Goal: Task Accomplishment & Management: Use online tool/utility

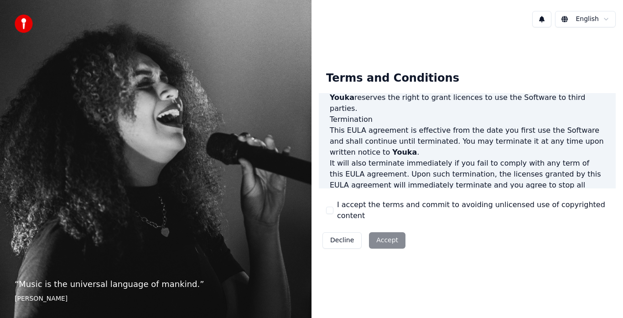
scroll to position [627, 0]
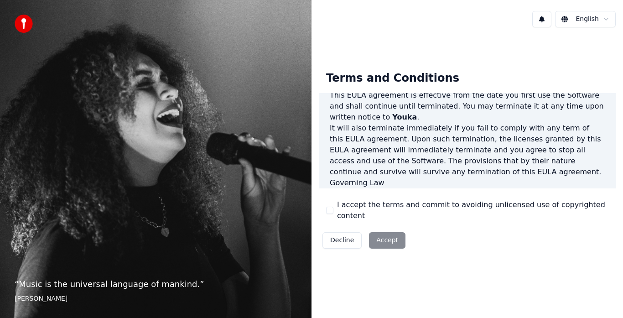
click at [331, 210] on button "I accept the terms and commit to avoiding unlicensed use of copyrighted content" at bounding box center [329, 210] width 7 height 7
click at [386, 237] on button "Accept" at bounding box center [387, 240] width 36 height 16
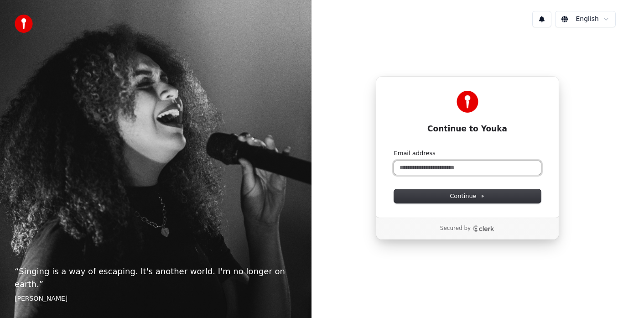
click at [408, 165] on input "Email address" at bounding box center [467, 168] width 147 height 14
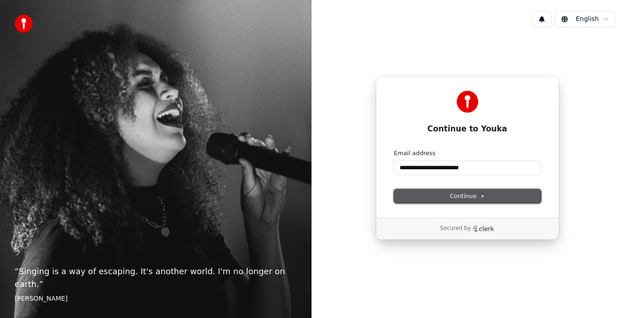
click at [435, 196] on button "Continue" at bounding box center [467, 196] width 147 height 14
type input "**********"
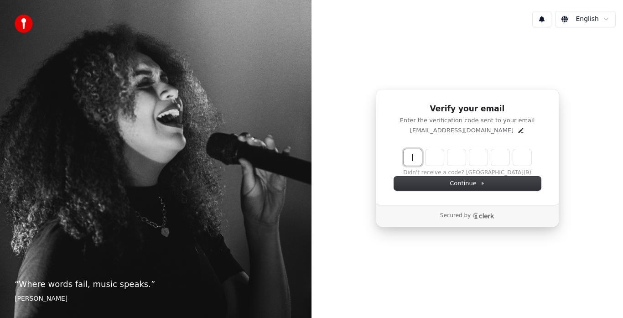
click at [414, 159] on input "Enter verification code" at bounding box center [476, 157] width 146 height 16
type input "******"
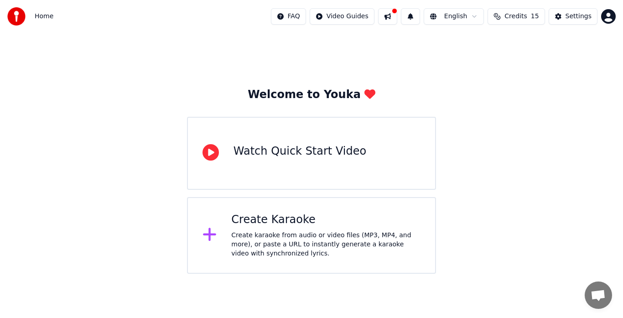
click at [261, 137] on div "Watch Quick Start Video" at bounding box center [311, 153] width 249 height 73
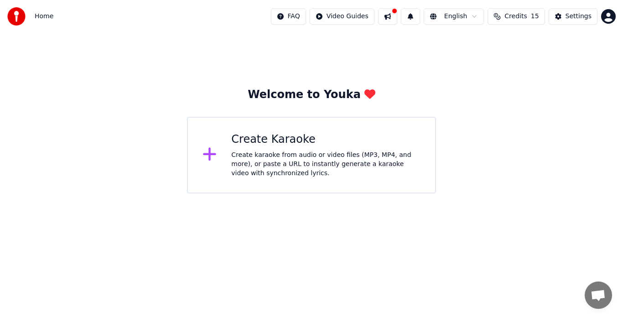
click at [211, 158] on icon at bounding box center [209, 154] width 15 height 16
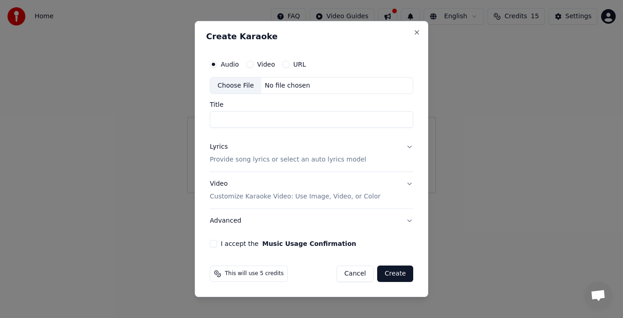
click at [252, 87] on div "Choose File" at bounding box center [235, 85] width 51 height 16
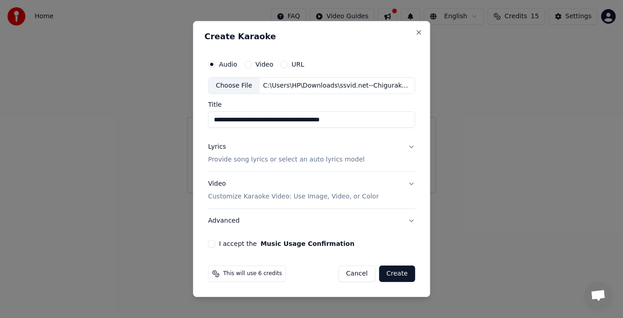
drag, startPoint x: 244, startPoint y: 121, endPoint x: 195, endPoint y: 122, distance: 48.8
click at [195, 122] on div "**********" at bounding box center [311, 159] width 237 height 276
click at [247, 121] on input "**********" at bounding box center [311, 120] width 207 height 16
click at [265, 119] on input "**********" at bounding box center [311, 120] width 207 height 16
drag, startPoint x: 303, startPoint y: 120, endPoint x: 282, endPoint y: 120, distance: 20.5
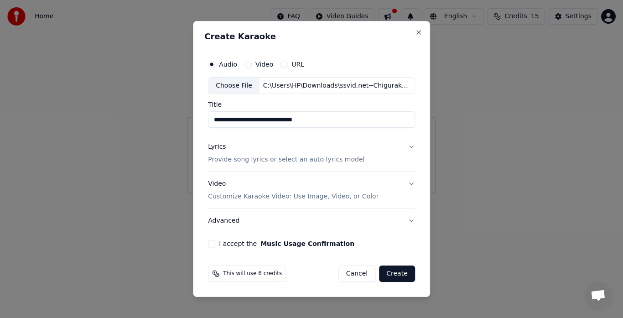
click at [282, 120] on input "**********" at bounding box center [311, 120] width 207 height 16
click at [283, 122] on input "**********" at bounding box center [311, 120] width 207 height 16
drag, startPoint x: 283, startPoint y: 122, endPoint x: 301, endPoint y: 123, distance: 18.7
click at [301, 123] on input "**********" at bounding box center [311, 120] width 207 height 16
type input "**********"
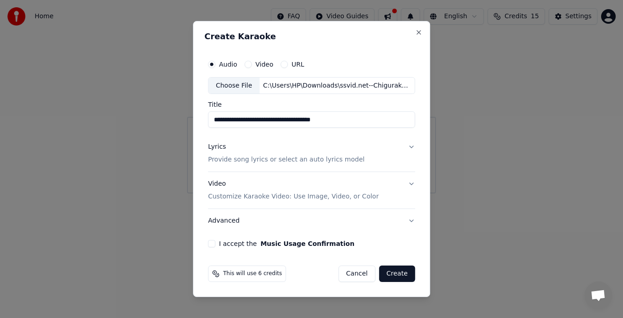
click at [408, 147] on button "Lyrics Provide song lyrics or select an auto lyrics model" at bounding box center [311, 153] width 207 height 36
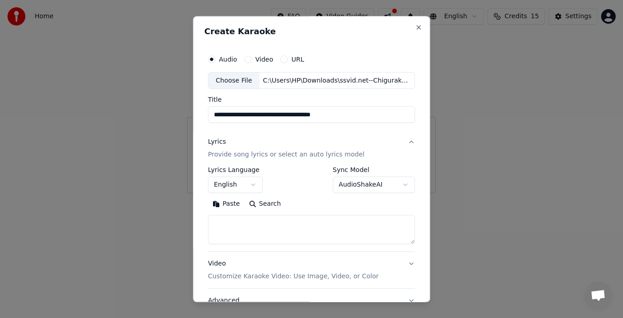
click at [246, 221] on textarea at bounding box center [311, 229] width 207 height 29
paste textarea "**********"
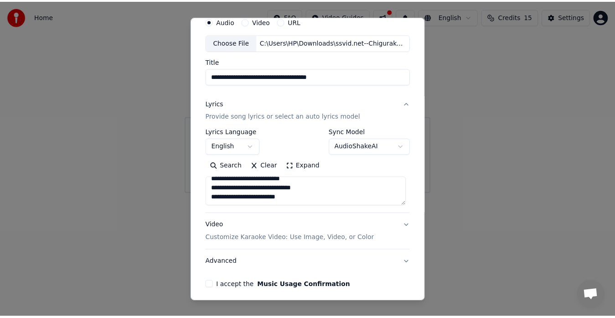
scroll to position [75, 0]
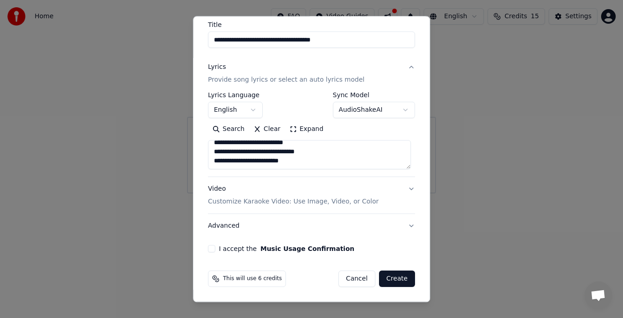
type textarea "**********"
click at [210, 247] on button "I accept the Music Usage Confirmation" at bounding box center [211, 248] width 7 height 7
click at [396, 282] on button "Create" at bounding box center [397, 279] width 36 height 16
select select
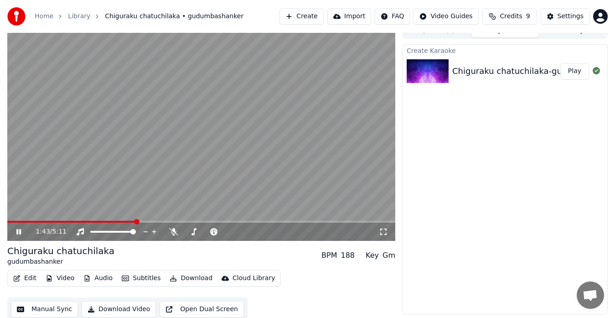
scroll to position [14, 0]
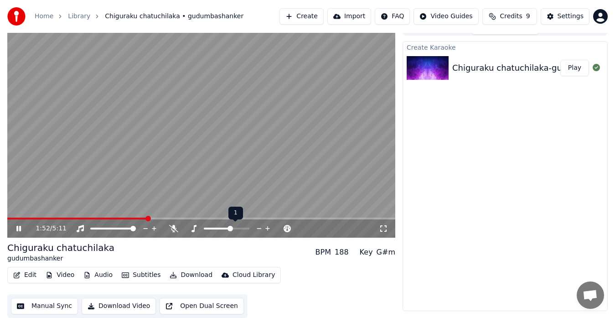
click at [229, 229] on span at bounding box center [227, 228] width 46 height 2
click at [225, 228] on span at bounding box center [226, 228] width 5 height 5
click at [234, 228] on span at bounding box center [233, 228] width 5 height 5
click at [147, 217] on span at bounding box center [84, 218] width 155 height 2
click at [247, 226] on icon at bounding box center [247, 228] width 9 height 9
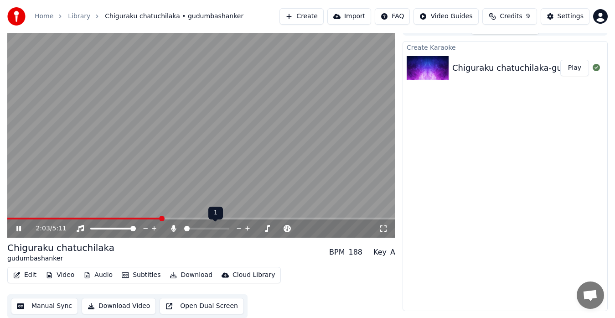
click at [247, 226] on icon at bounding box center [247, 228] width 9 height 9
click at [24, 217] on span at bounding box center [15, 218] width 17 height 2
click at [229, 231] on span at bounding box center [226, 228] width 5 height 5
click at [77, 218] on span at bounding box center [201, 218] width 388 height 2
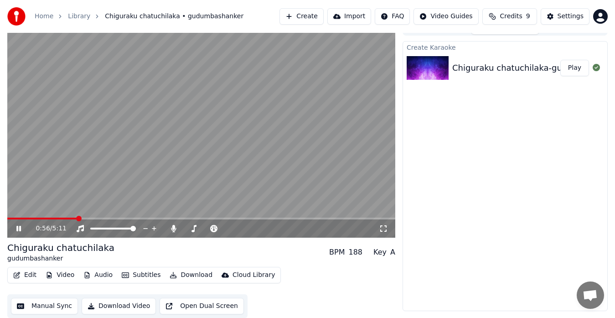
click at [61, 218] on span at bounding box center [42, 218] width 70 height 2
click at [171, 227] on icon at bounding box center [173, 228] width 9 height 7
drag, startPoint x: 183, startPoint y: 227, endPoint x: 204, endPoint y: 227, distance: 21.4
click at [204, 227] on div at bounding box center [214, 228] width 73 height 9
click at [59, 217] on video at bounding box center [201, 128] width 388 height 218
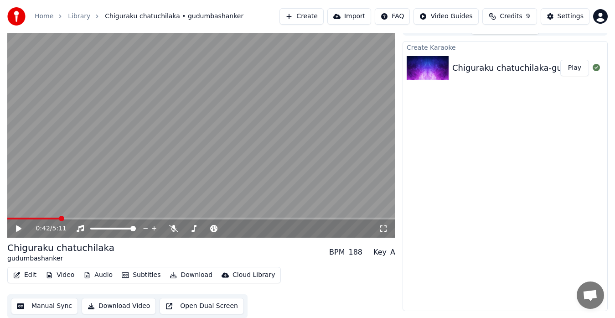
click at [60, 219] on span at bounding box center [33, 218] width 52 height 2
click at [20, 228] on icon at bounding box center [18, 228] width 5 height 6
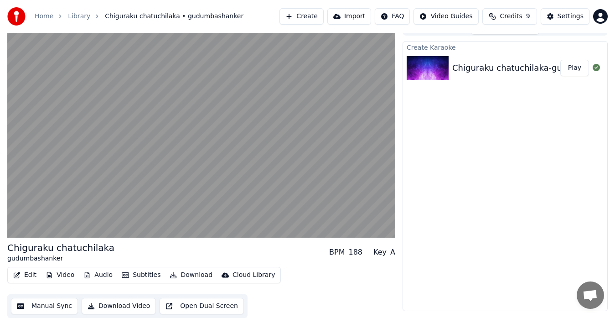
click at [57, 307] on button "Manual Sync" at bounding box center [44, 306] width 67 height 16
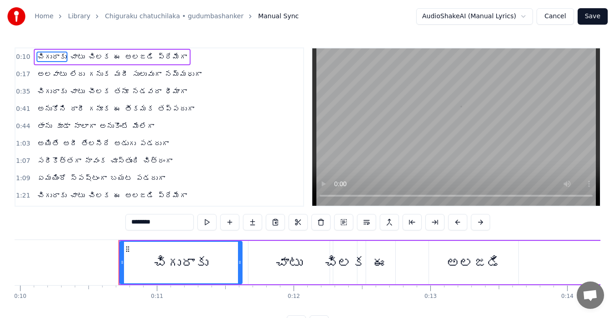
scroll to position [0, 1421]
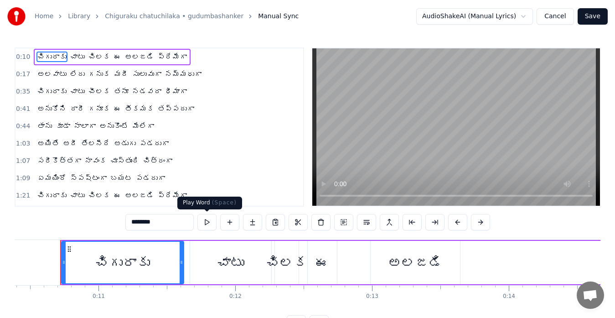
click at [206, 221] on button at bounding box center [206, 222] width 19 height 16
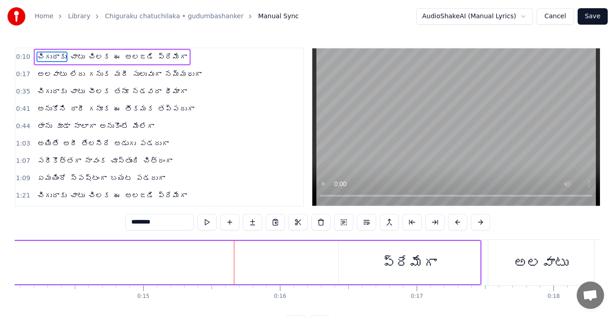
scroll to position [0, 2097]
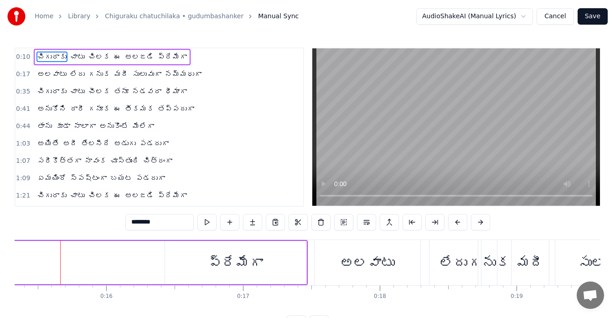
drag, startPoint x: 137, startPoint y: 263, endPoint x: 187, endPoint y: 256, distance: 50.6
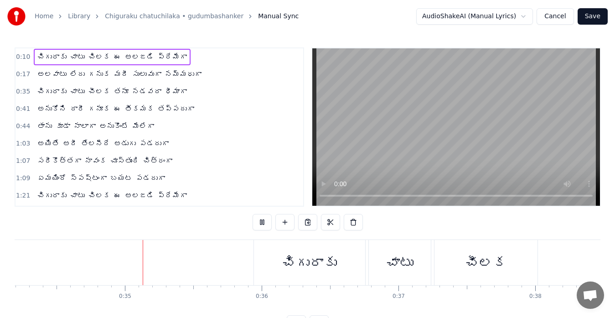
scroll to position [0, 4677]
click at [270, 254] on div "చిగురాకు" at bounding box center [308, 262] width 111 height 45
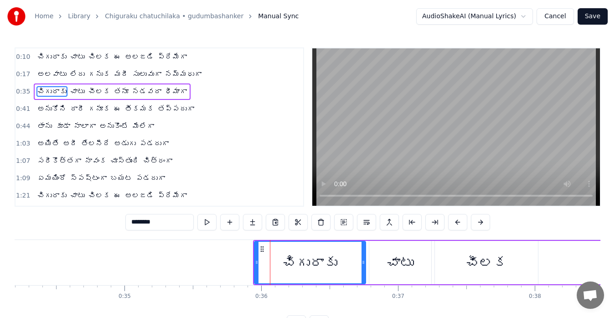
drag, startPoint x: 23, startPoint y: 54, endPoint x: 145, endPoint y: 46, distance: 122.0
click at [145, 46] on div "Home Library Chiguraku chatuchilaka • gudumbashanker Manual Sync AudioShakeAI (…" at bounding box center [307, 165] width 615 height 331
click at [174, 58] on span "ప్రేమేగా" at bounding box center [172, 57] width 31 height 10
type input "********"
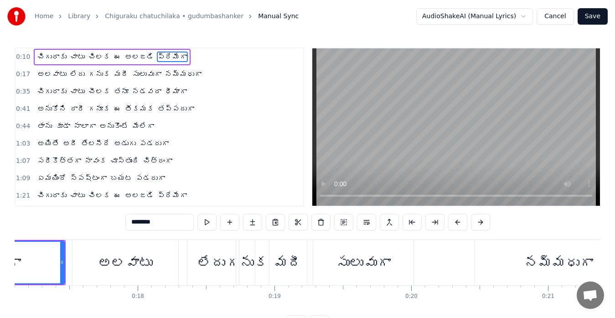
scroll to position [0, 2200]
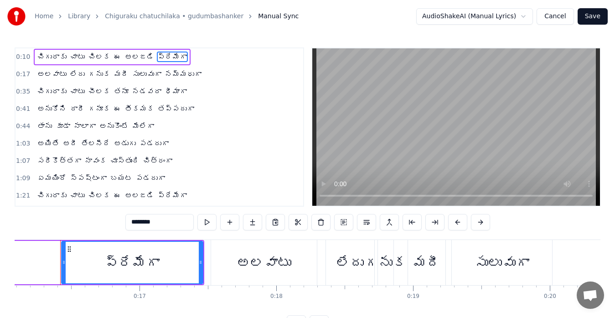
click at [46, 18] on link "Home" at bounding box center [44, 16] width 19 height 9
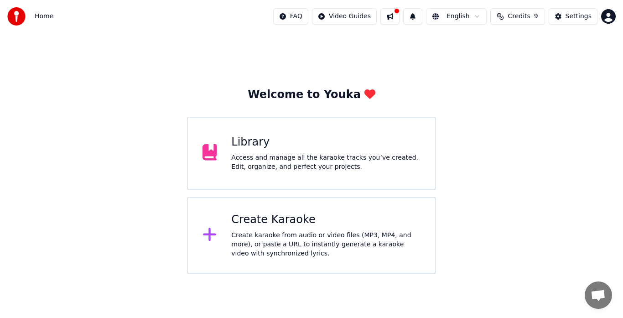
click at [264, 140] on div "Library" at bounding box center [325, 142] width 189 height 15
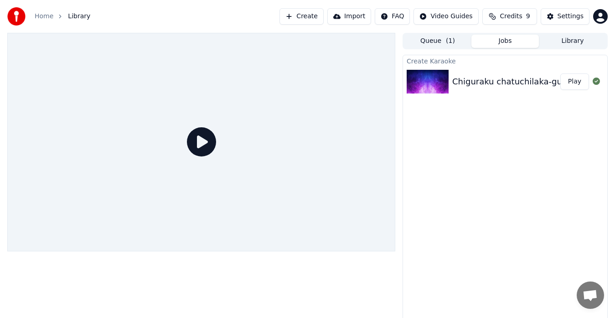
click at [206, 139] on icon at bounding box center [201, 141] width 29 height 29
click at [198, 147] on icon at bounding box center [201, 141] width 29 height 29
click at [208, 145] on icon at bounding box center [201, 141] width 29 height 29
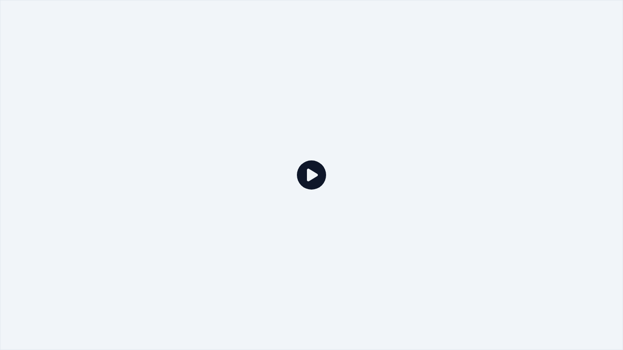
click at [208, 155] on div at bounding box center [311, 175] width 623 height 350
click at [305, 175] on icon at bounding box center [311, 174] width 29 height 29
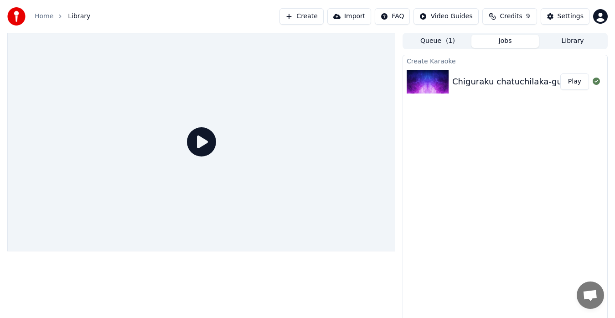
click at [576, 77] on button "Play" at bounding box center [574, 81] width 29 height 16
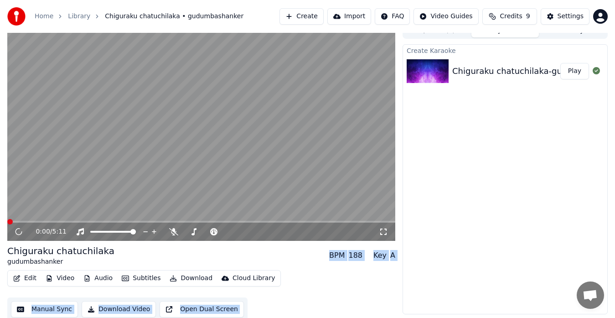
scroll to position [14, 0]
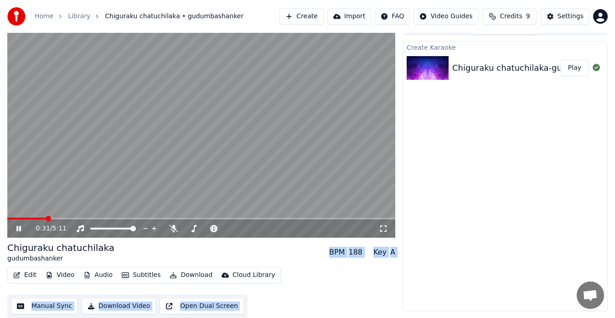
click at [46, 219] on span at bounding box center [201, 218] width 388 height 2
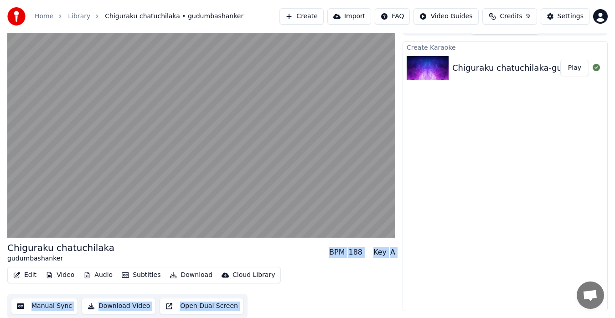
click at [186, 276] on button "Download" at bounding box center [191, 275] width 50 height 13
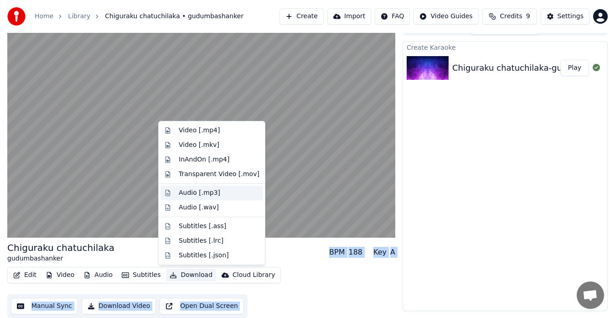
click at [193, 190] on div "Audio [.mp3]" at bounding box center [199, 192] width 41 height 9
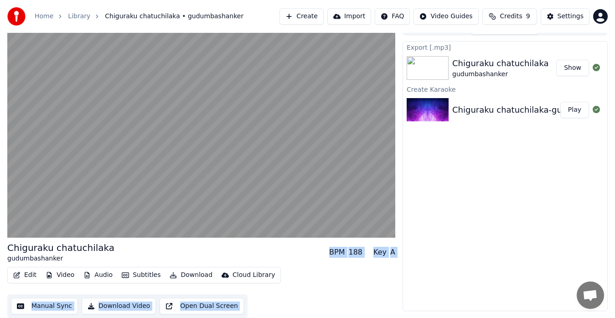
click at [569, 68] on button "Show" at bounding box center [572, 68] width 33 height 16
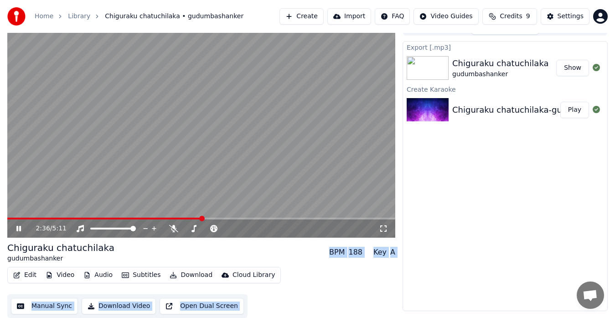
click at [149, 137] on video at bounding box center [201, 128] width 388 height 218
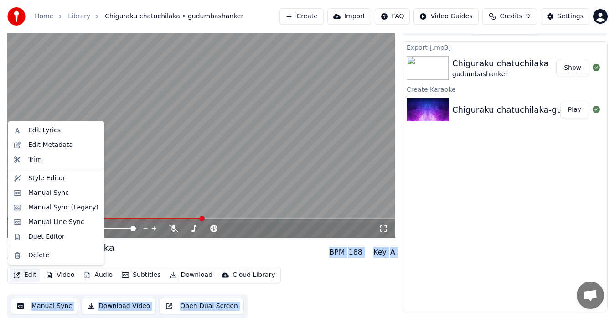
click at [21, 274] on button "Edit" at bounding box center [25, 275] width 31 height 13
click at [37, 236] on div "Duet Editor" at bounding box center [46, 236] width 36 height 9
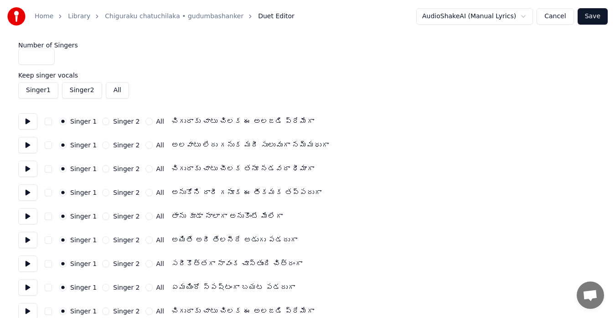
click at [49, 123] on button "button" at bounding box center [48, 121] width 7 height 7
click at [52, 147] on button "button" at bounding box center [48, 144] width 7 height 7
click at [102, 168] on button "Singer 2" at bounding box center [105, 168] width 7 height 7
click at [102, 192] on button "Singer 2" at bounding box center [105, 192] width 7 height 7
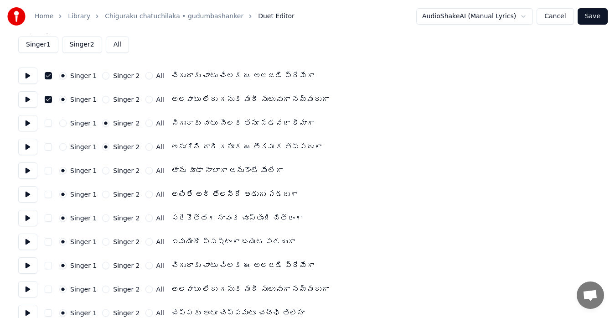
click at [51, 170] on button "button" at bounding box center [48, 170] width 7 height 7
click at [50, 194] on button "button" at bounding box center [48, 194] width 7 height 7
click at [145, 218] on button "All" at bounding box center [148, 217] width 7 height 7
click at [145, 242] on button "All" at bounding box center [148, 241] width 7 height 7
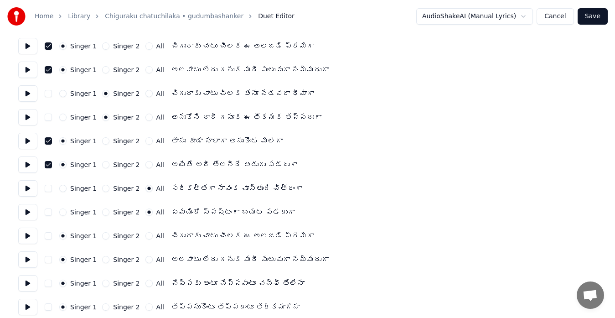
scroll to position [91, 0]
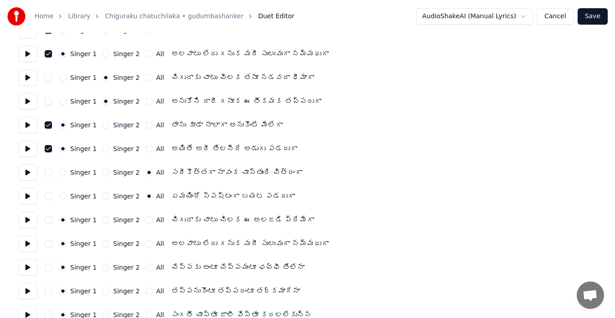
click at [47, 220] on button "button" at bounding box center [48, 219] width 7 height 7
click at [50, 240] on button "button" at bounding box center [48, 243] width 7 height 7
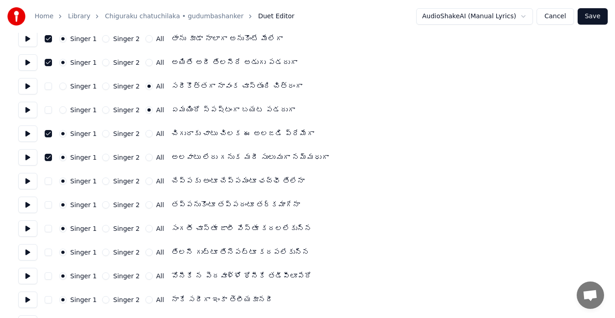
scroll to position [182, 0]
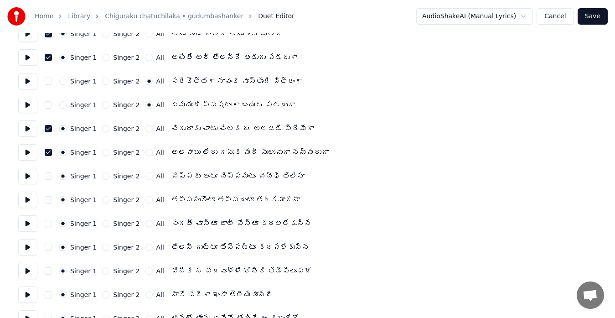
click at [47, 178] on button "button" at bounding box center [48, 175] width 7 height 7
click at [47, 197] on button "button" at bounding box center [48, 199] width 7 height 7
click at [103, 222] on button "Singer 2" at bounding box center [105, 223] width 7 height 7
click at [104, 249] on button "Singer 2" at bounding box center [105, 246] width 7 height 7
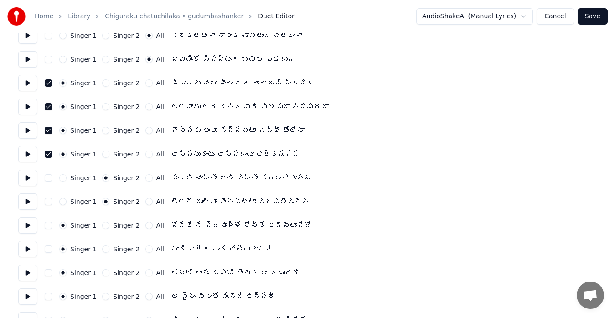
click at [50, 223] on button "button" at bounding box center [48, 225] width 7 height 7
click at [52, 249] on div "Singer 1 Singer 2 All నాకే సరీగా ఇంకా తెలీయకూనదీ" at bounding box center [307, 249] width 579 height 16
click at [47, 248] on button "button" at bounding box center [48, 248] width 7 height 7
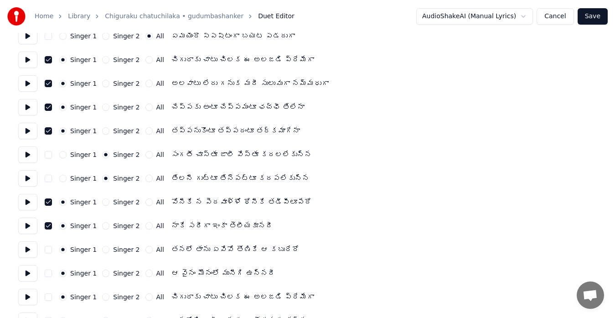
scroll to position [274, 0]
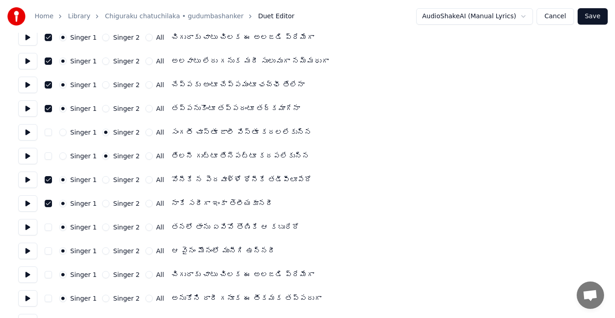
click at [105, 227] on button "Singer 2" at bounding box center [105, 226] width 7 height 7
click at [103, 247] on button "Singer 2" at bounding box center [105, 250] width 7 height 7
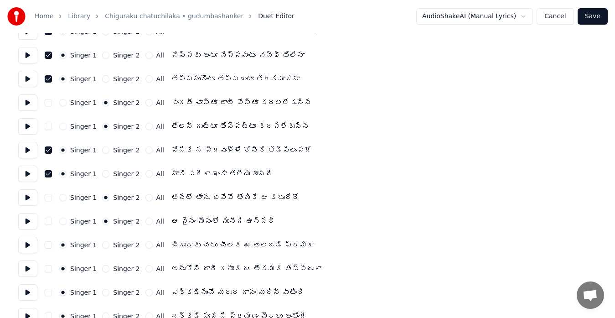
scroll to position [319, 0]
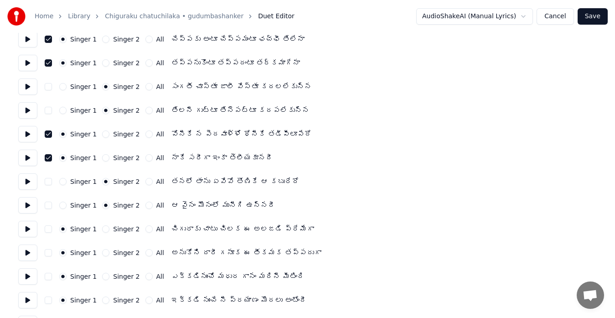
click at [102, 227] on button "Singer 2" at bounding box center [105, 228] width 7 height 7
click at [102, 250] on button "Singer 2" at bounding box center [105, 252] width 7 height 7
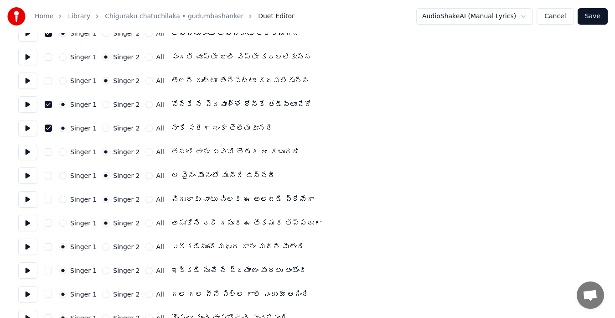
scroll to position [365, 0]
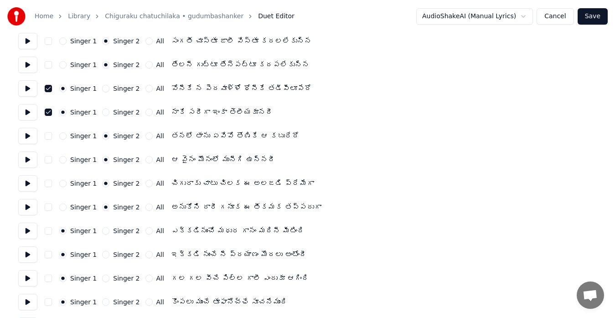
click at [50, 231] on button "button" at bounding box center [48, 230] width 7 height 7
click at [49, 252] on button "button" at bounding box center [48, 254] width 7 height 7
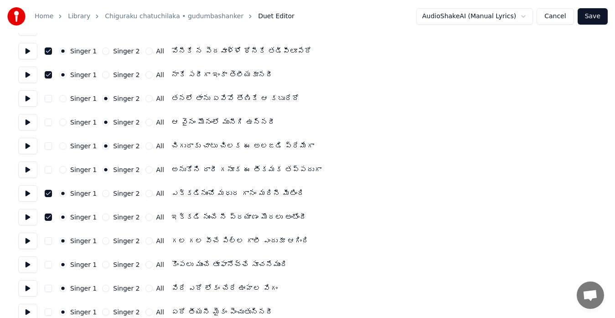
scroll to position [456, 0]
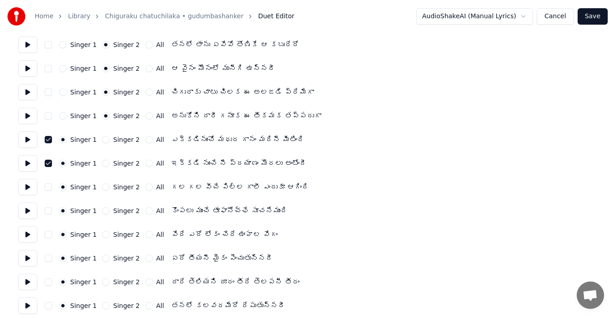
click at [145, 189] on button "All" at bounding box center [148, 186] width 7 height 7
click at [145, 212] on button "All" at bounding box center [148, 210] width 7 height 7
click at [46, 236] on button "button" at bounding box center [48, 234] width 7 height 7
click at [49, 259] on button "button" at bounding box center [48, 257] width 7 height 7
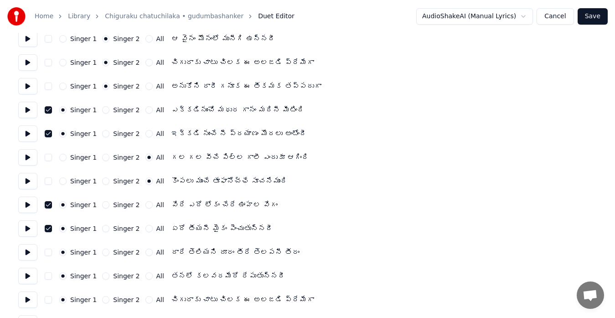
scroll to position [501, 0]
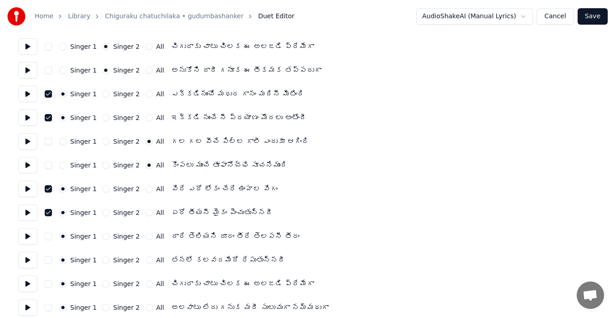
click at [145, 238] on button "All" at bounding box center [148, 235] width 7 height 7
click at [145, 258] on button "All" at bounding box center [148, 259] width 7 height 7
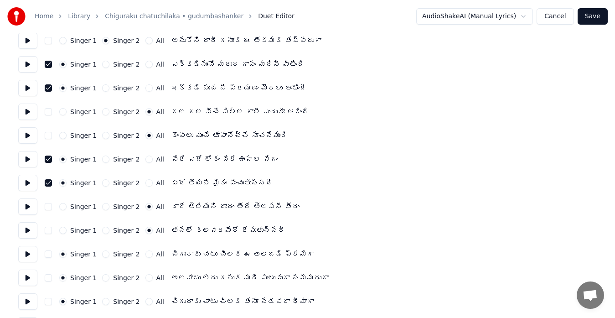
scroll to position [547, 0]
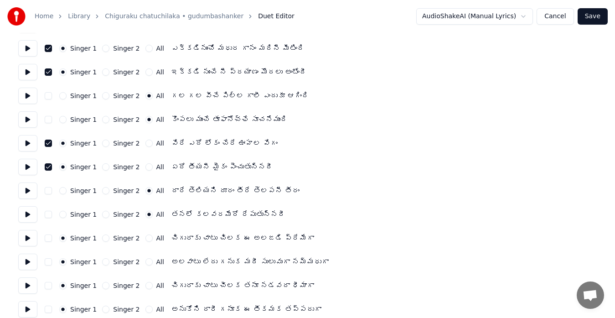
click at [51, 236] on button "button" at bounding box center [48, 237] width 7 height 7
click at [51, 263] on button "button" at bounding box center [48, 261] width 7 height 7
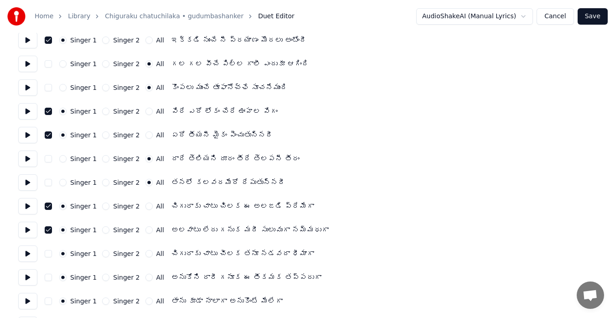
scroll to position [638, 0]
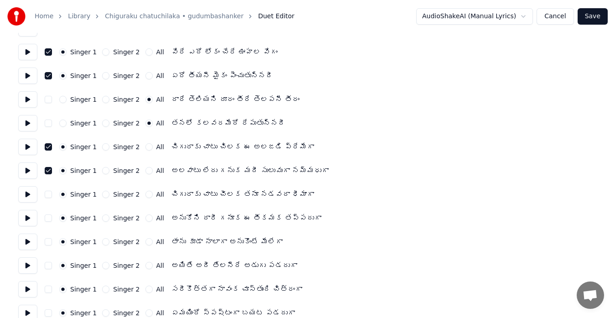
click at [145, 197] on button "All" at bounding box center [148, 194] width 7 height 7
click at [145, 220] on button "All" at bounding box center [148, 217] width 7 height 7
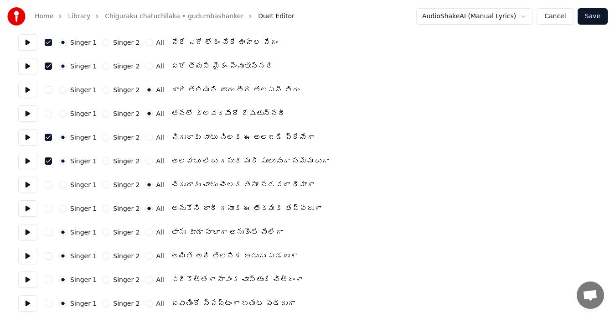
scroll to position [651, 0]
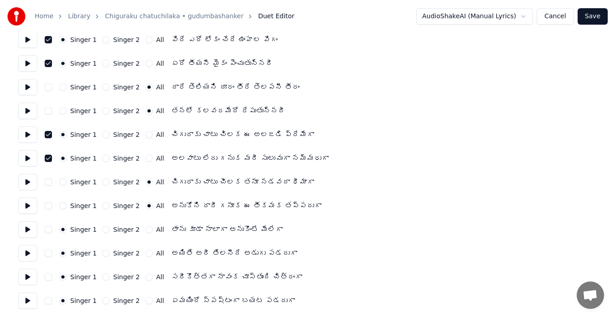
click at [53, 230] on div "Singer 1 Singer 2 All తాను కూడా నాలాగా అనుకొంటే మేలేగా" at bounding box center [307, 229] width 579 height 16
click at [52, 230] on button "button" at bounding box center [48, 229] width 7 height 7
click at [50, 252] on button "button" at bounding box center [48, 252] width 7 height 7
click at [103, 275] on button "Singer 2" at bounding box center [105, 276] width 7 height 7
click at [105, 297] on div "Singer 2" at bounding box center [120, 300] width 37 height 7
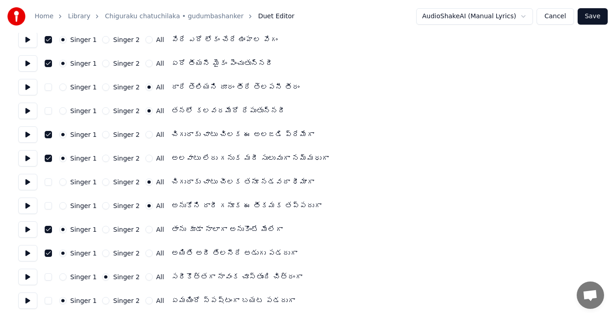
click at [104, 299] on button "Singer 2" at bounding box center [105, 300] width 7 height 7
click at [592, 15] on button "Save" at bounding box center [593, 16] width 30 height 16
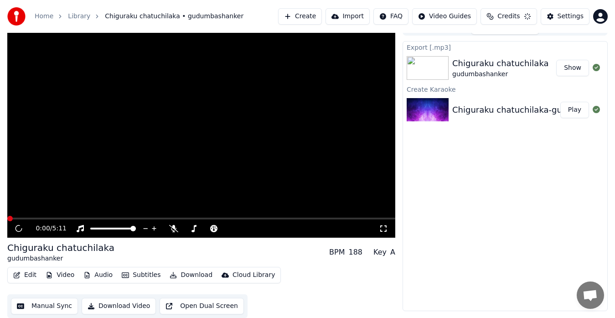
scroll to position [14, 0]
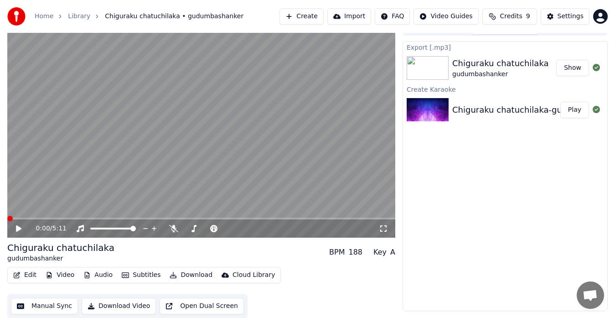
click at [17, 227] on icon at bounding box center [18, 228] width 5 height 6
click at [21, 217] on span at bounding box center [201, 218] width 388 height 2
click at [36, 218] on span at bounding box center [201, 218] width 388 height 2
click at [49, 217] on span at bounding box center [201, 218] width 388 height 2
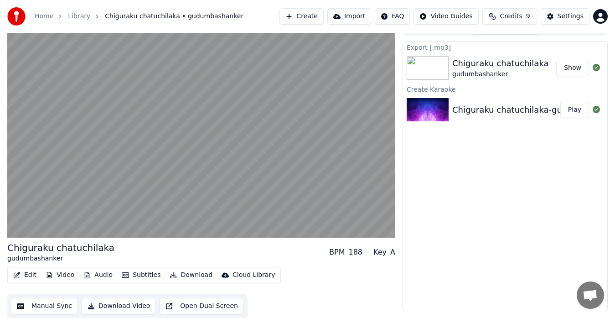
click at [439, 66] on img at bounding box center [428, 68] width 42 height 24
click at [576, 67] on button "Show" at bounding box center [572, 68] width 33 height 16
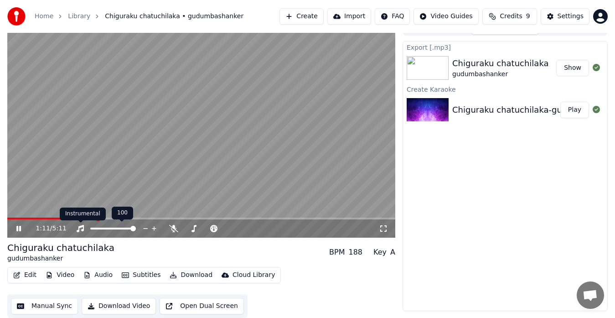
click at [81, 229] on icon at bounding box center [80, 228] width 9 height 7
click at [16, 229] on icon at bounding box center [25, 228] width 21 height 7
click at [20, 227] on icon at bounding box center [25, 228] width 21 height 7
click at [491, 109] on div "Chiguraku chatuchilaka-gudumbashanker-song" at bounding box center [548, 109] width 193 height 13
click at [82, 229] on icon at bounding box center [80, 228] width 9 height 7
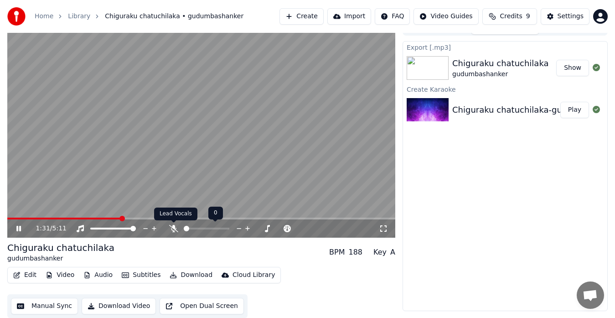
click at [172, 226] on icon at bounding box center [173, 228] width 9 height 7
click at [42, 216] on video at bounding box center [201, 128] width 388 height 218
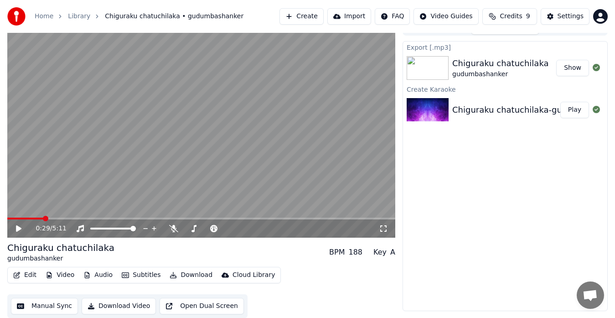
click at [43, 218] on span at bounding box center [25, 218] width 36 height 2
click at [85, 130] on video at bounding box center [201, 128] width 388 height 218
